Goal: Leave review/rating: Share an evaluation or opinion about a product, service, or content

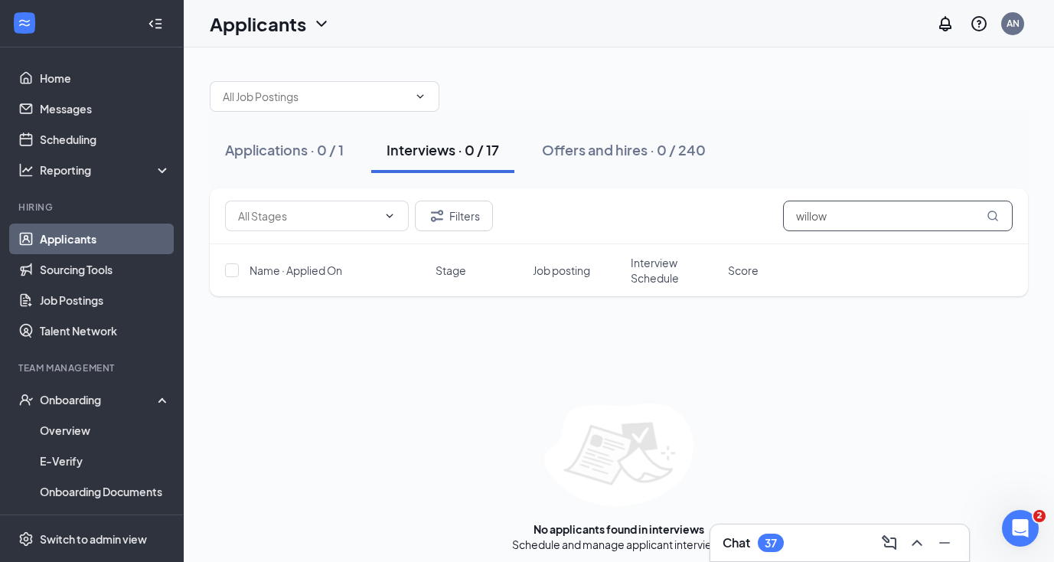
click at [829, 213] on input "willow" at bounding box center [898, 215] width 230 height 31
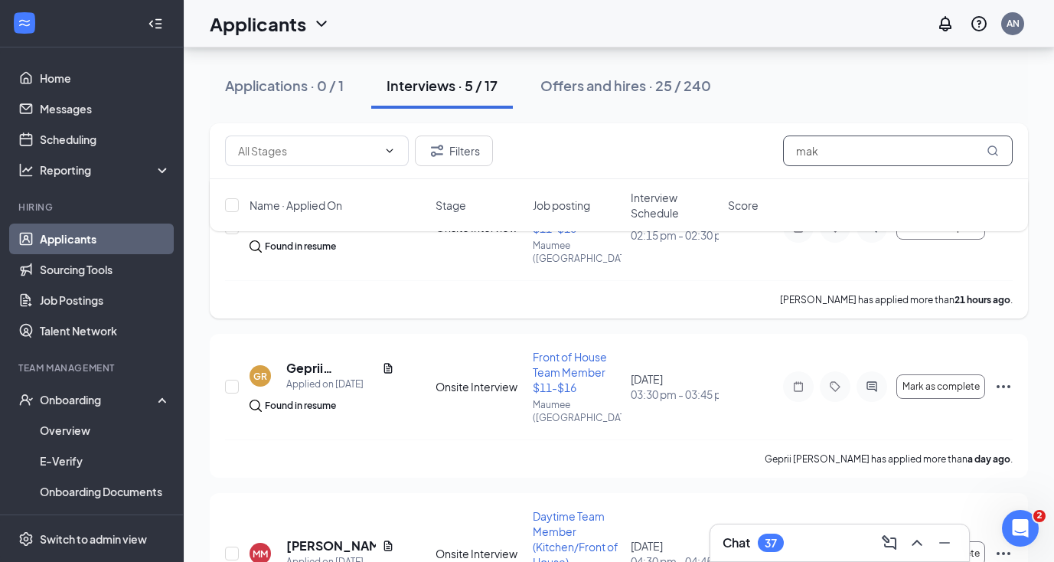
scroll to position [259, 0]
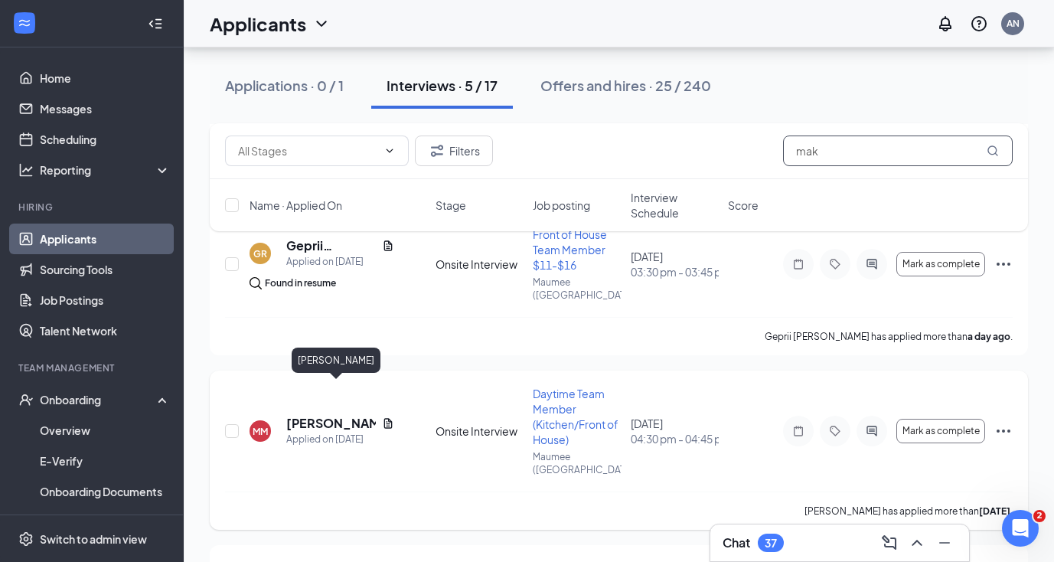
type input "mak"
click at [321, 415] on h5 "[PERSON_NAME]" at bounding box center [331, 423] width 90 height 17
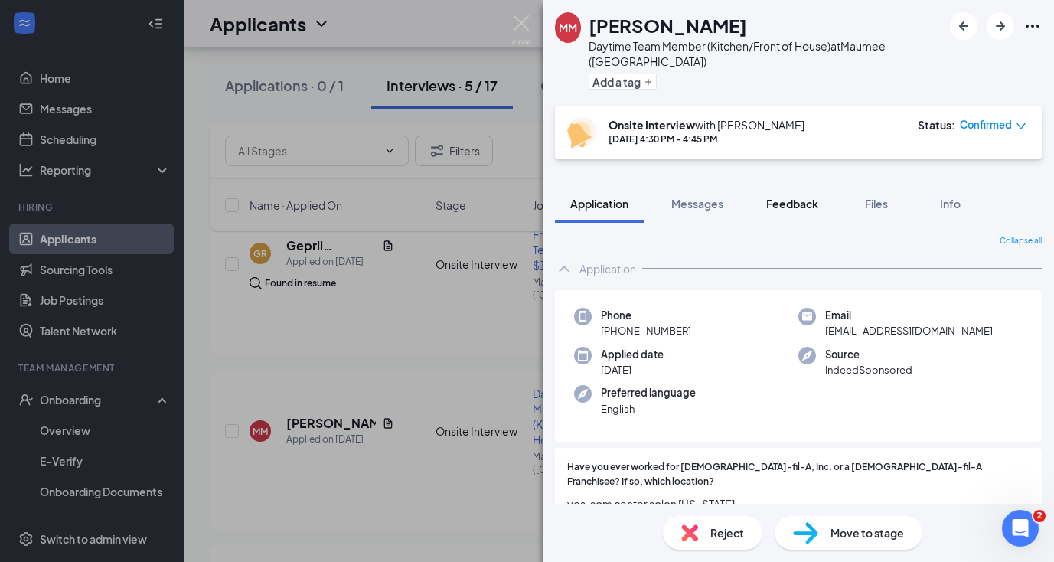
click at [792, 197] on span "Feedback" at bounding box center [792, 204] width 52 height 14
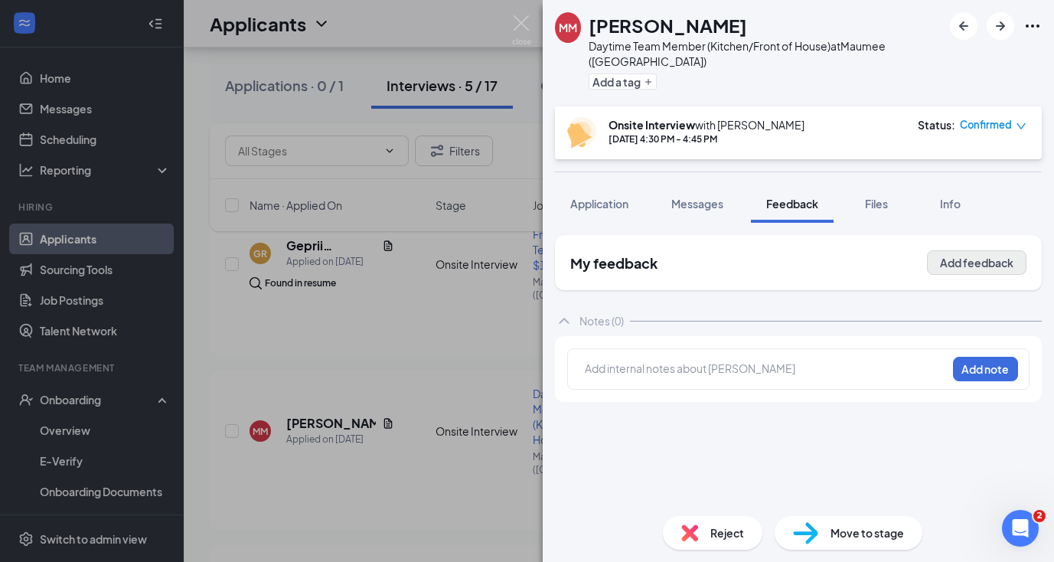
click at [949, 250] on button "Add feedback" at bounding box center [976, 262] width 99 height 24
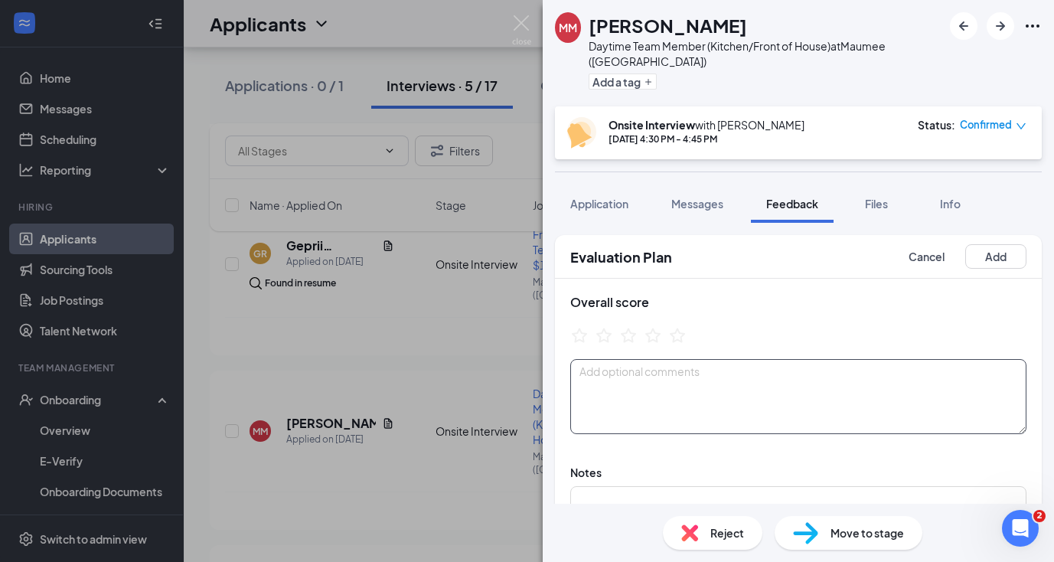
click at [689, 365] on textarea at bounding box center [798, 396] width 456 height 75
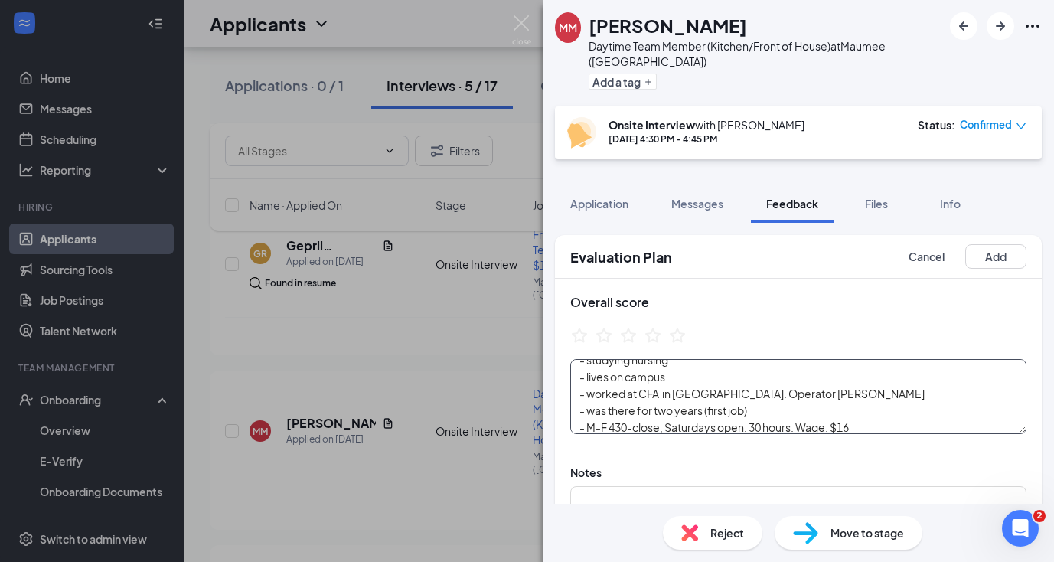
scroll to position [96, 0]
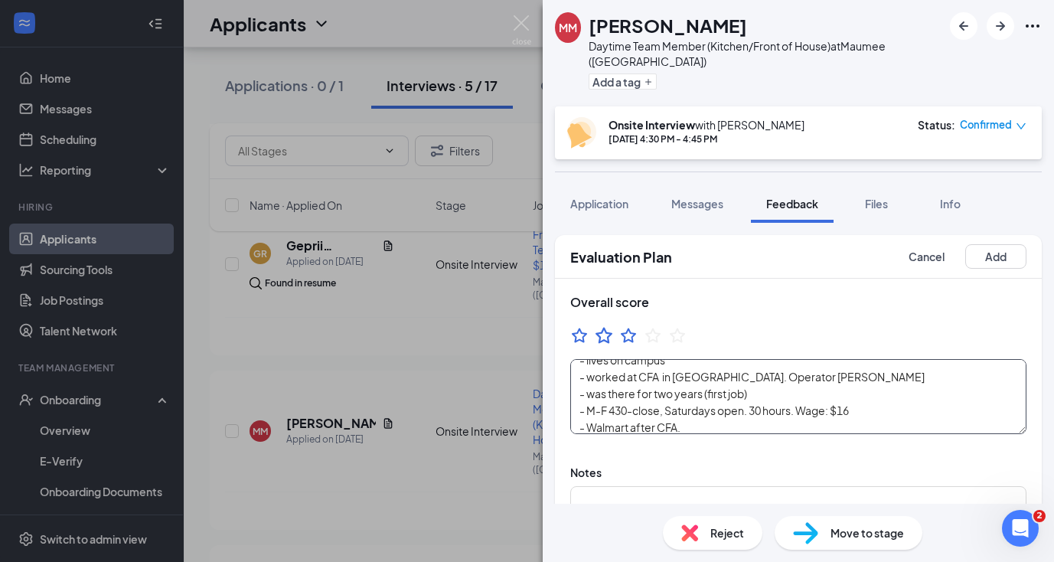
type textarea "- Goes to UT - First year - Does hair - from [GEOGRAPHIC_DATA] - studying nursi…"
click at [607, 325] on icon "StarBorder" at bounding box center [604, 335] width 20 height 20
click at [986, 244] on button "Add" at bounding box center [995, 256] width 61 height 24
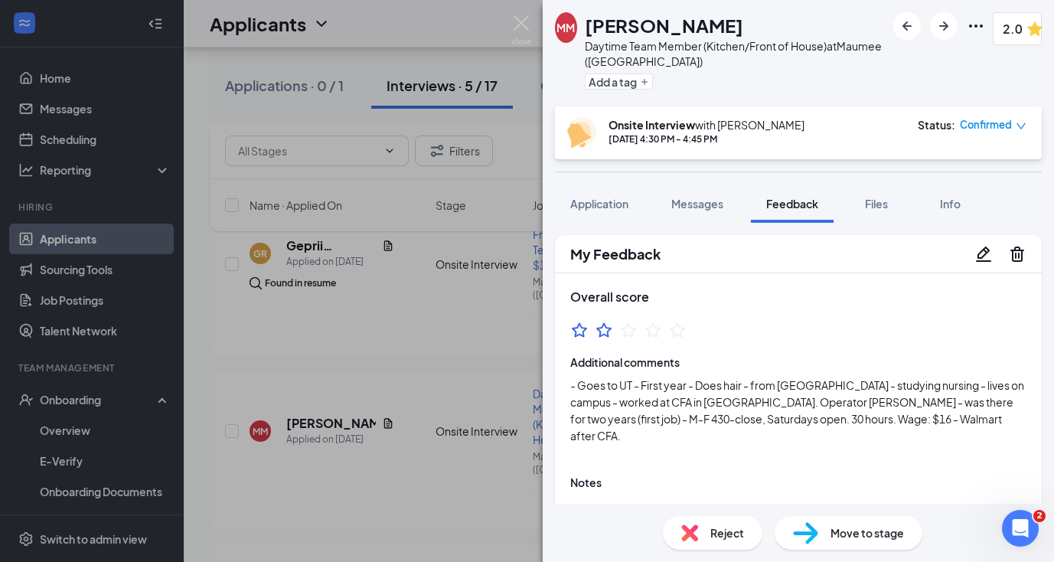
click at [412, 226] on div "MM [PERSON_NAME] Daytime Team Member (Kitchen/Front of House) at [GEOGRAPHIC_DA…" at bounding box center [527, 281] width 1054 height 562
